Goal: Information Seeking & Learning: Learn about a topic

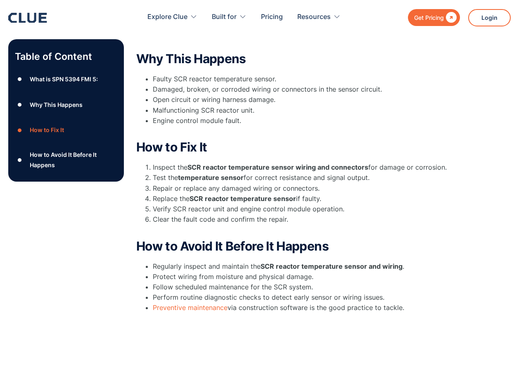
scroll to position [207, 0]
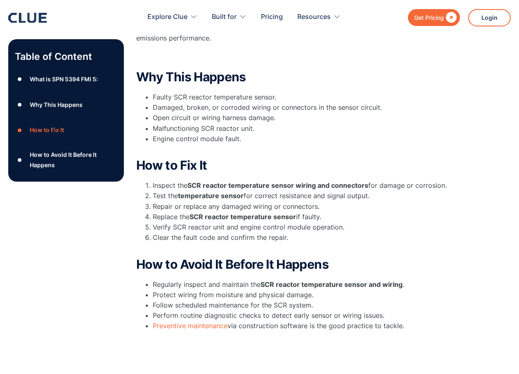
click at [39, 78] on div "What is SPN 5394 FMI 5:" at bounding box center [64, 79] width 68 height 10
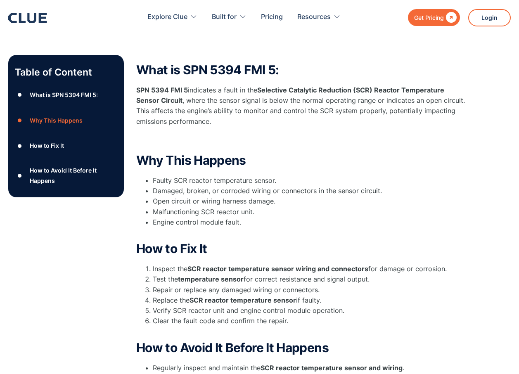
click at [48, 90] on div "What is SPN 5394 FMI 5:" at bounding box center [64, 95] width 68 height 10
click at [38, 90] on div "What is SPN 5394 FMI 5:" at bounding box center [64, 95] width 68 height 10
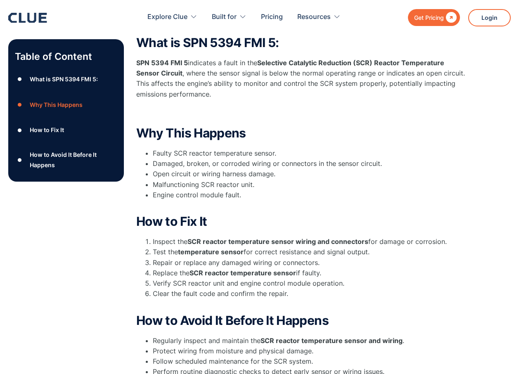
scroll to position [164, 0]
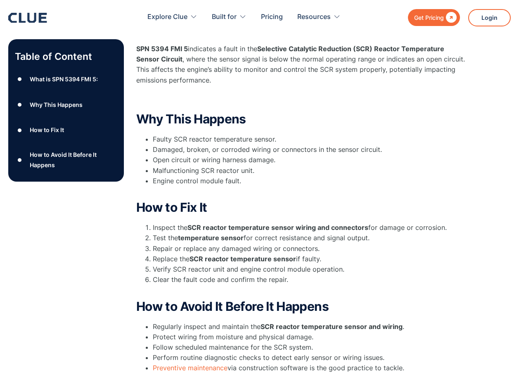
click at [43, 77] on div "What is SPN 5394 FMI 5:" at bounding box center [64, 79] width 68 height 10
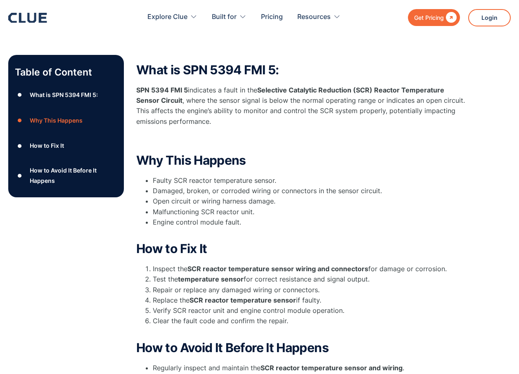
click at [38, 140] on div "How to Fix It" at bounding box center [47, 145] width 34 height 10
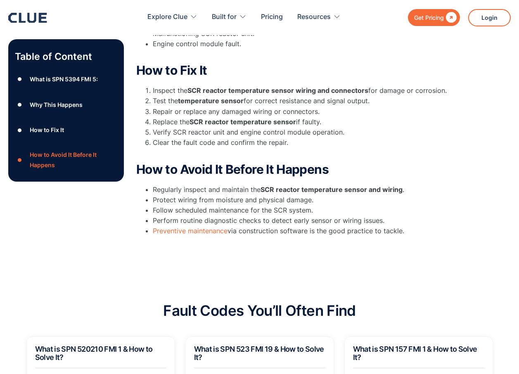
scroll to position [302, 0]
click at [30, 76] on div "What is SPN 5394 FMI 5:" at bounding box center [64, 79] width 68 height 10
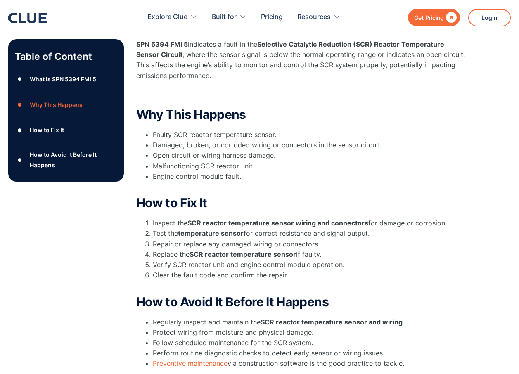
scroll to position [202, 0]
